Goal: Go to known website: Access a specific website the user already knows

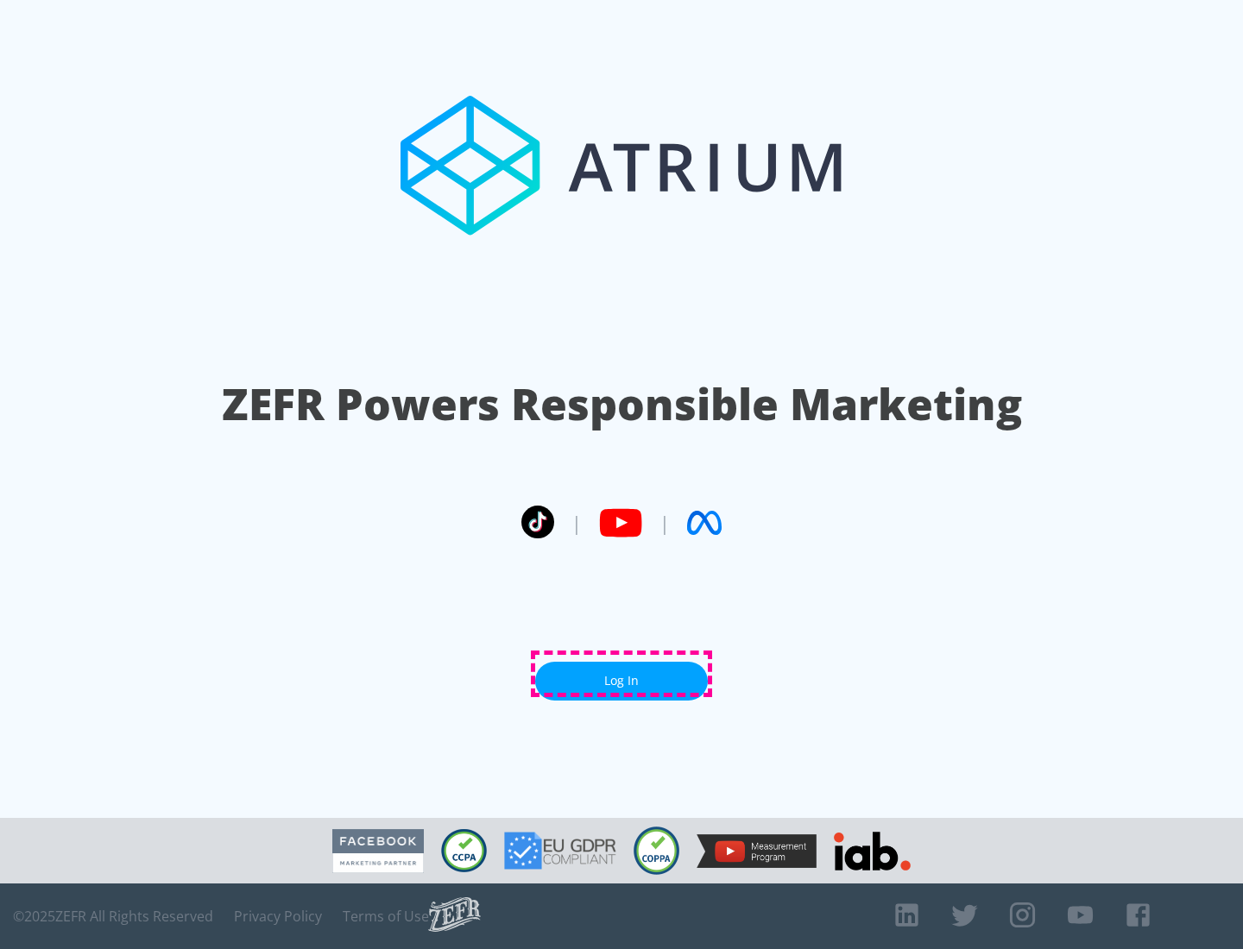
click at [621, 674] on link "Log In" at bounding box center [621, 681] width 173 height 39
